Goal: Information Seeking & Learning: Find specific fact

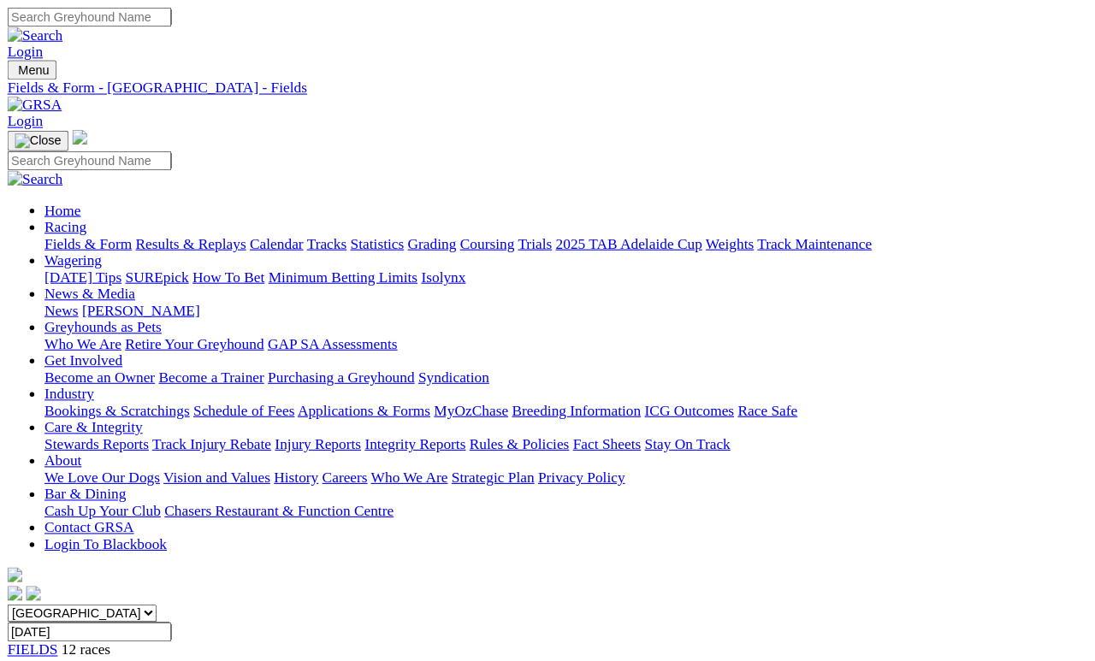
scroll to position [58, 0]
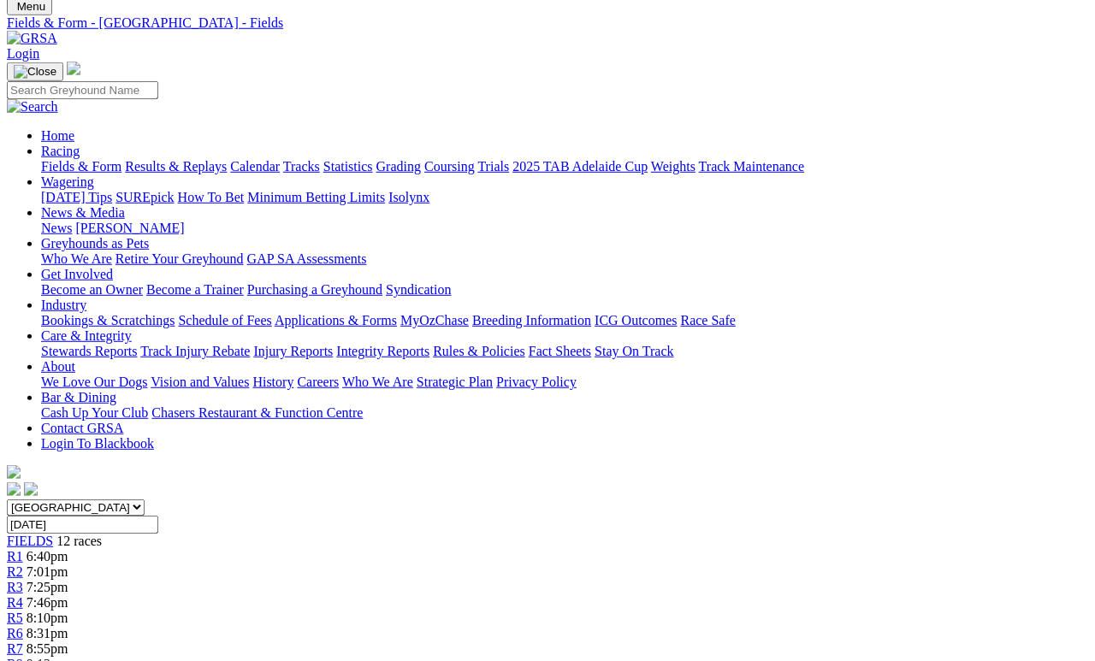
click at [74, 159] on link "Fields & Form" at bounding box center [81, 166] width 80 height 15
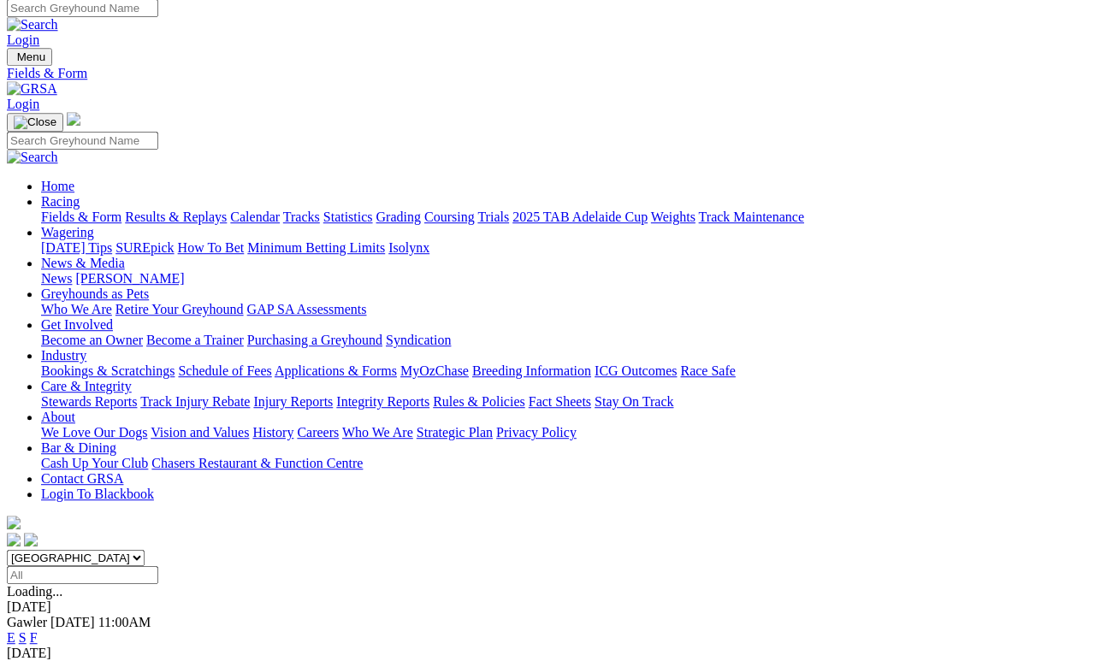
scroll to position [8, 0]
click at [38, 630] on link "F" at bounding box center [34, 637] width 8 height 15
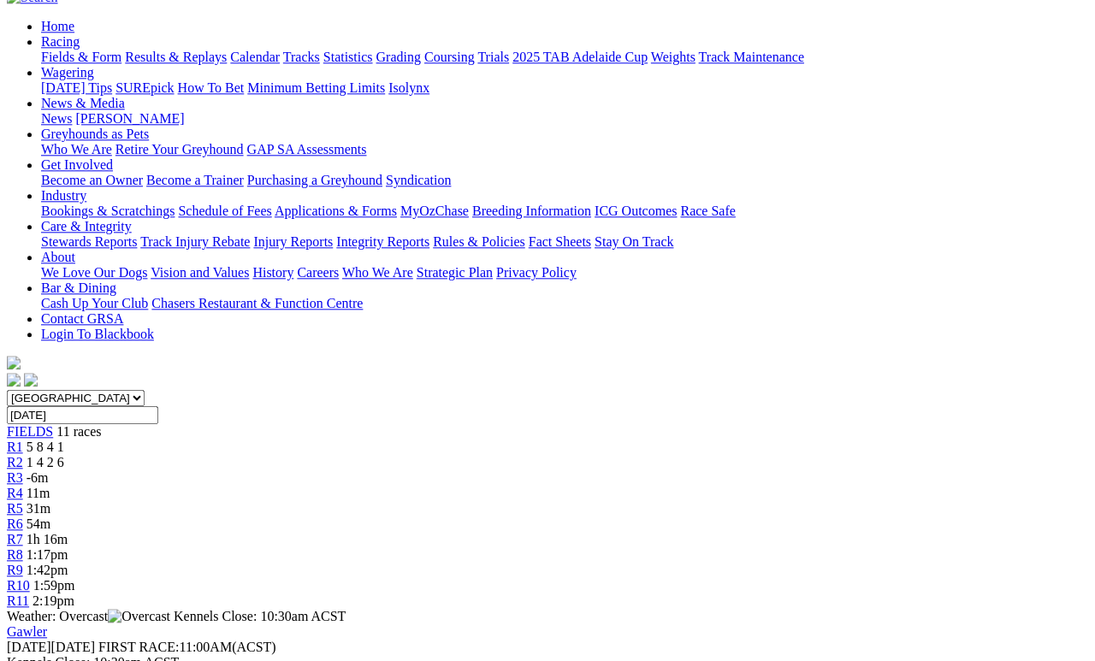
scroll to position [174, 0]
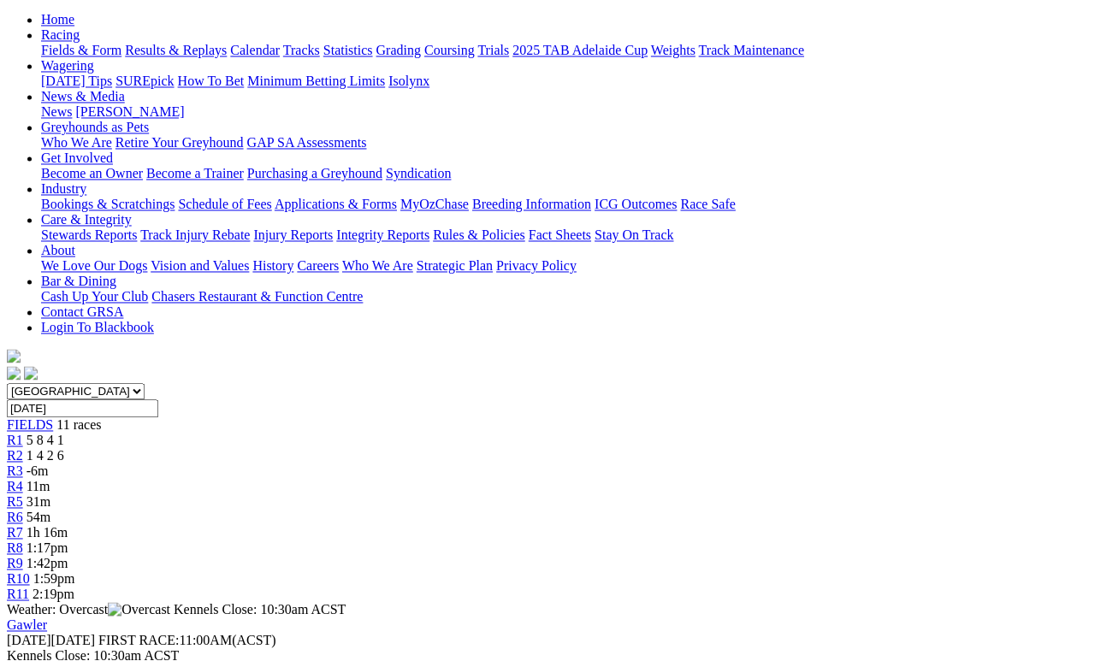
click at [64, 433] on span "5 8 4 1" at bounding box center [46, 440] width 38 height 15
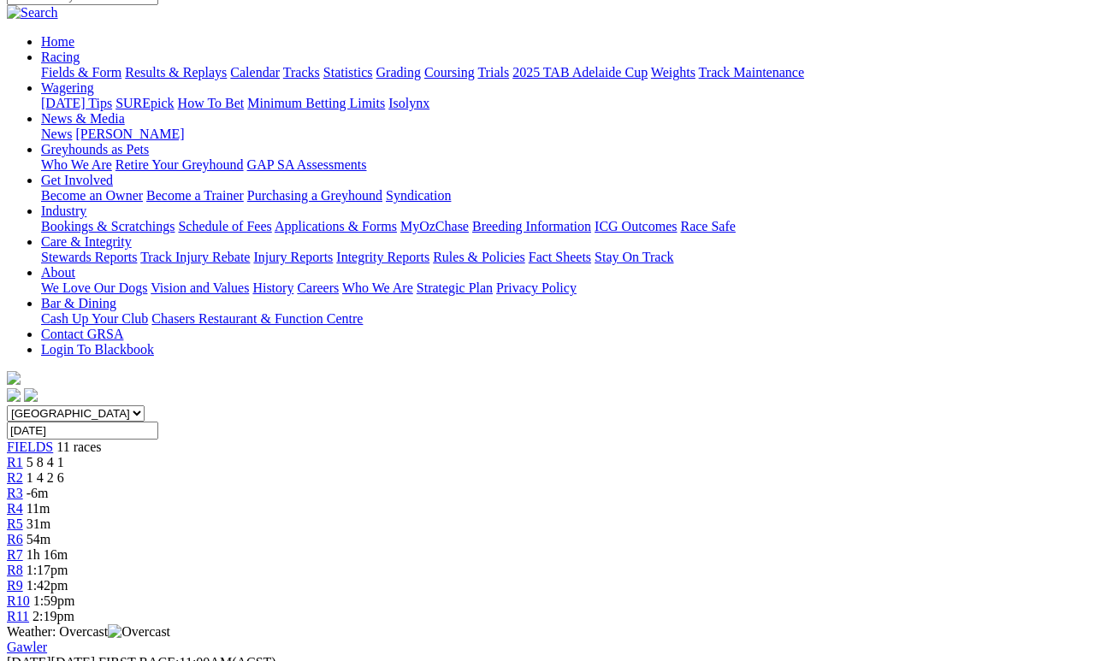
scroll to position [82, 0]
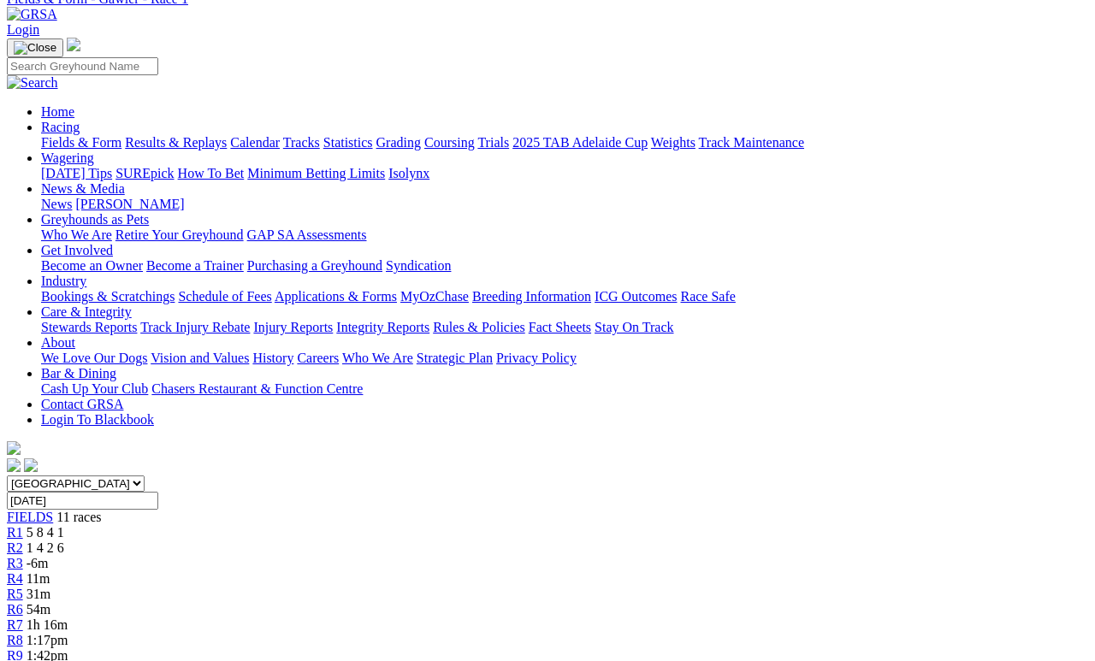
click at [64, 541] on span "1 4 2 6" at bounding box center [46, 548] width 38 height 15
